Goal: Task Accomplishment & Management: Manage account settings

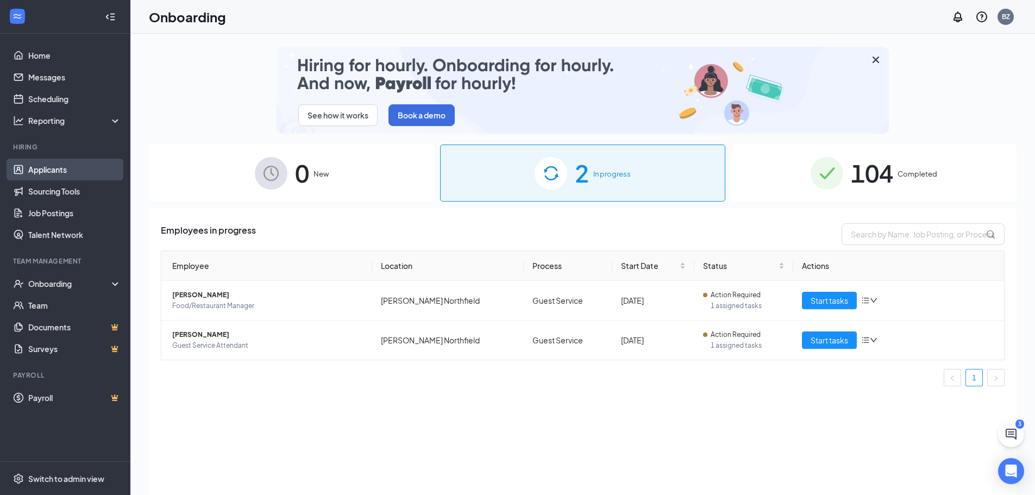
click at [46, 173] on link "Applicants" at bounding box center [74, 170] width 93 height 22
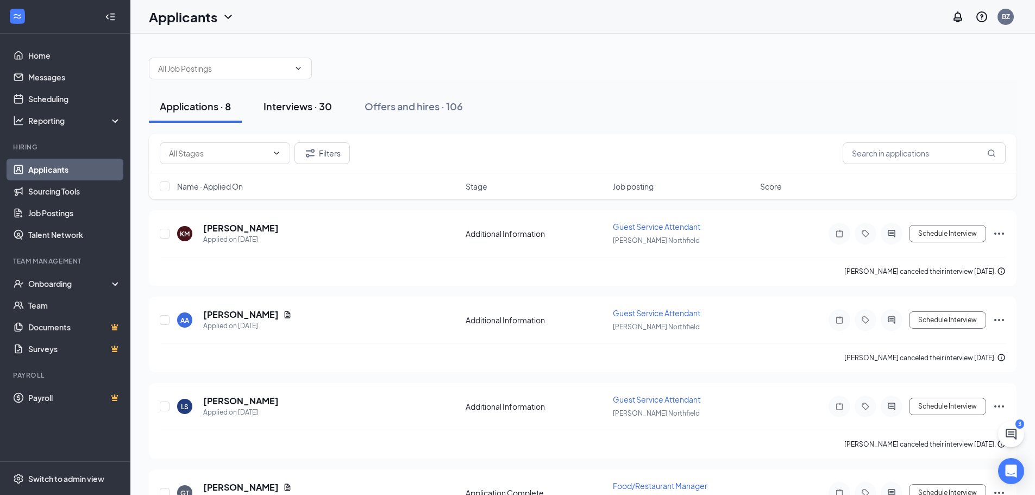
click at [277, 107] on div "Interviews · 30" at bounding box center [297, 106] width 68 height 14
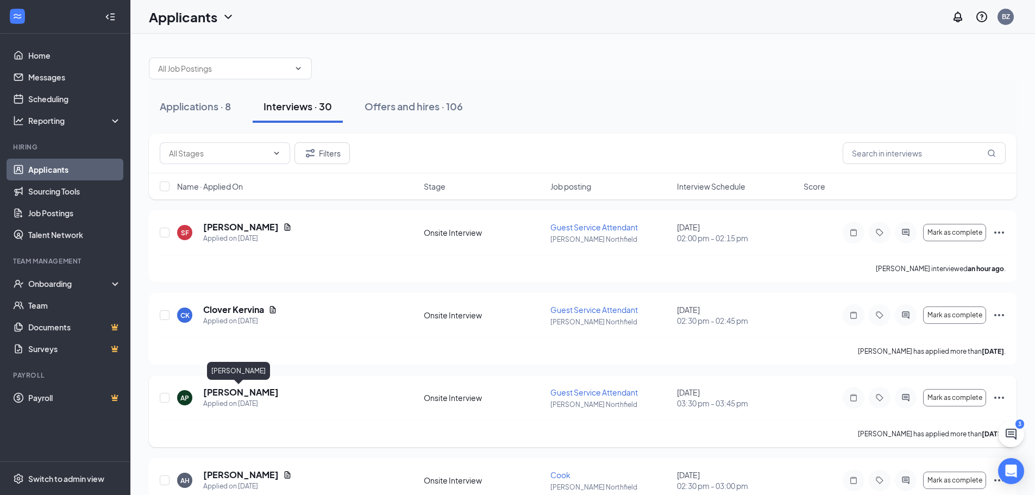
click at [239, 392] on h5 "[PERSON_NAME]" at bounding box center [240, 392] width 75 height 12
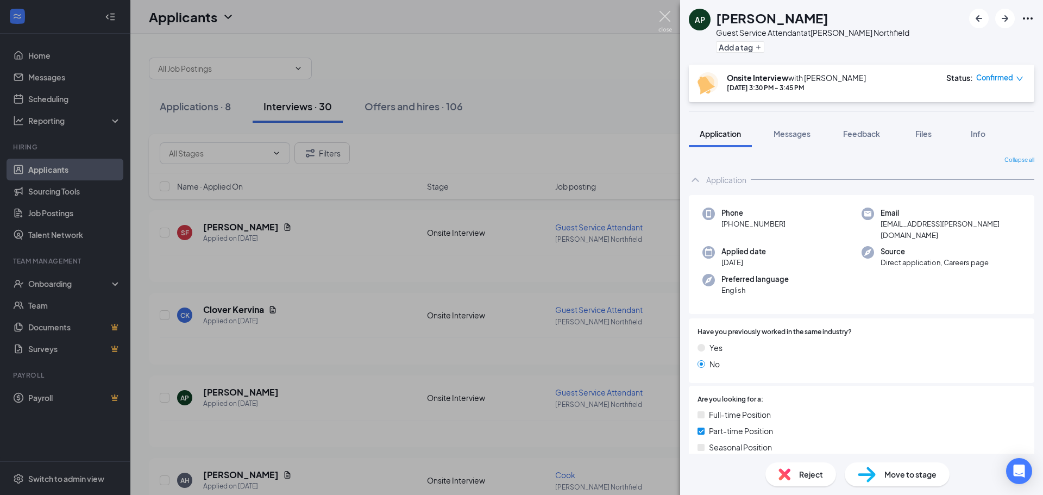
click at [520, 20] on img at bounding box center [665, 21] width 14 height 21
